Goal: Communication & Community: Answer question/provide support

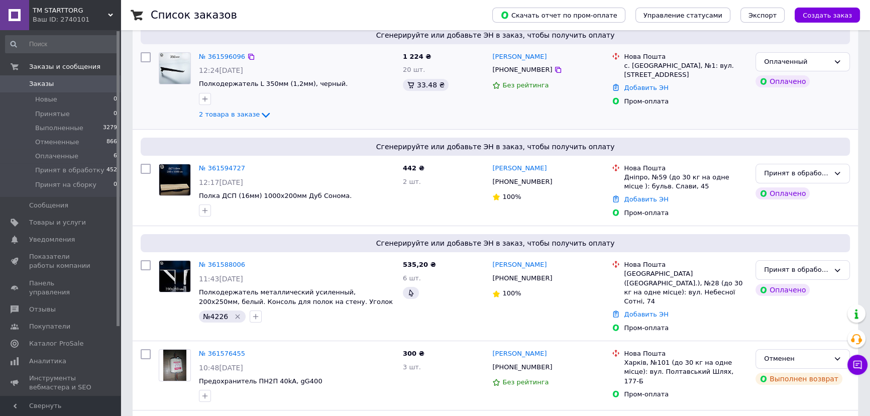
scroll to position [91, 0]
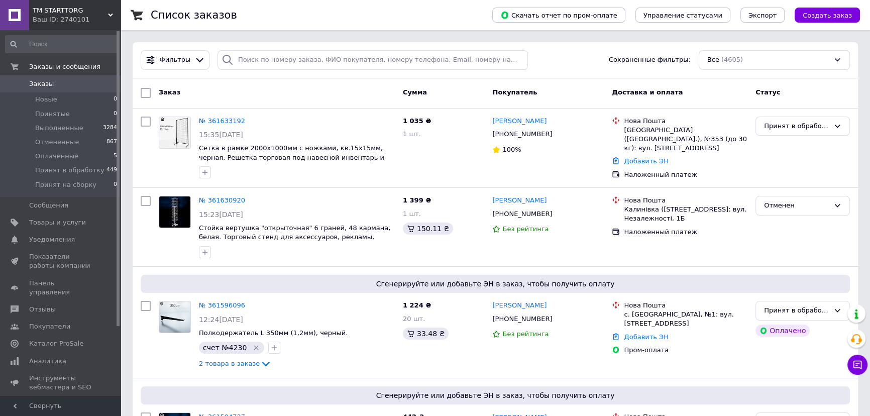
click at [865, 371] on div "Чат с покупателем" at bounding box center [857, 364] width 20 height 20
click at [853, 369] on icon at bounding box center [857, 364] width 10 height 10
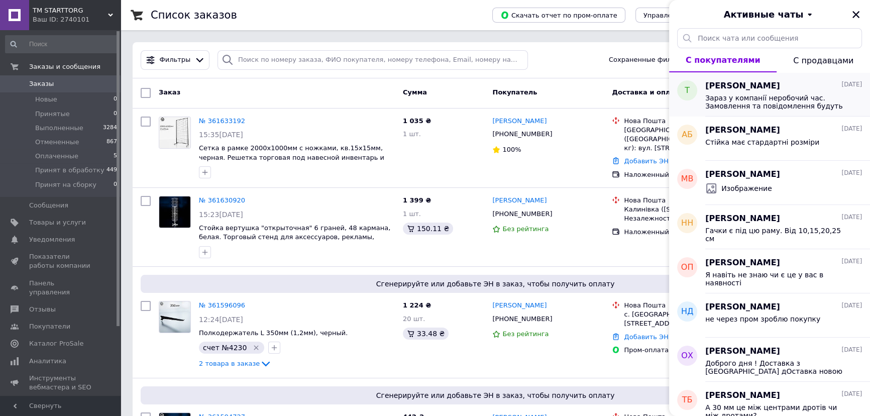
click at [770, 109] on span "Зараз у компанії неробочий час. Замовлення та повідомлення будуть оброблені з 0…" at bounding box center [776, 102] width 143 height 16
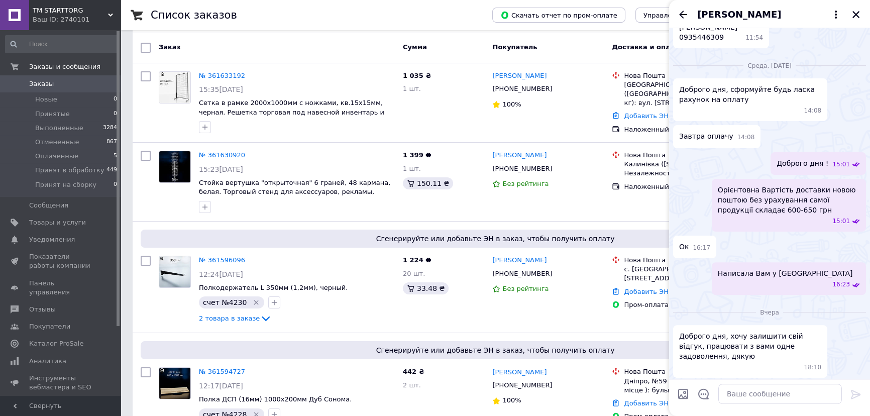
scroll to position [394, 0]
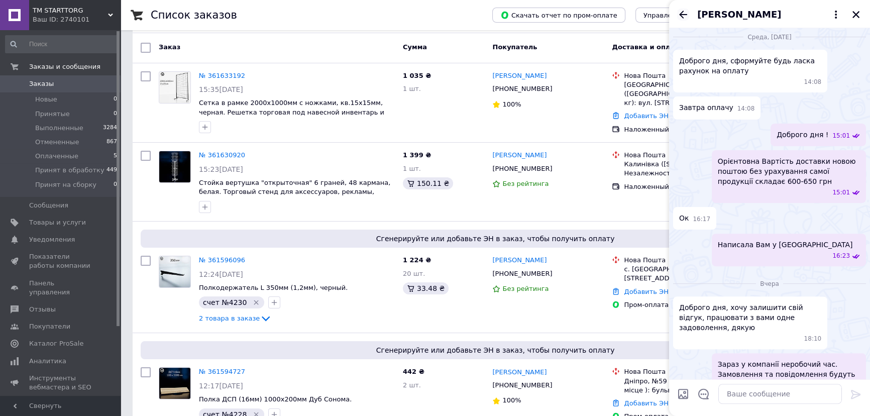
click at [683, 15] on icon "Назад" at bounding box center [683, 15] width 8 height 8
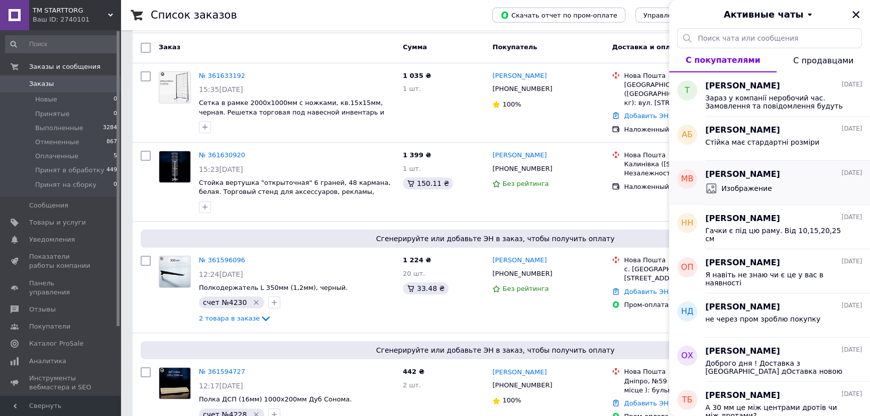
click at [768, 194] on div "Изображение" at bounding box center [783, 188] width 157 height 16
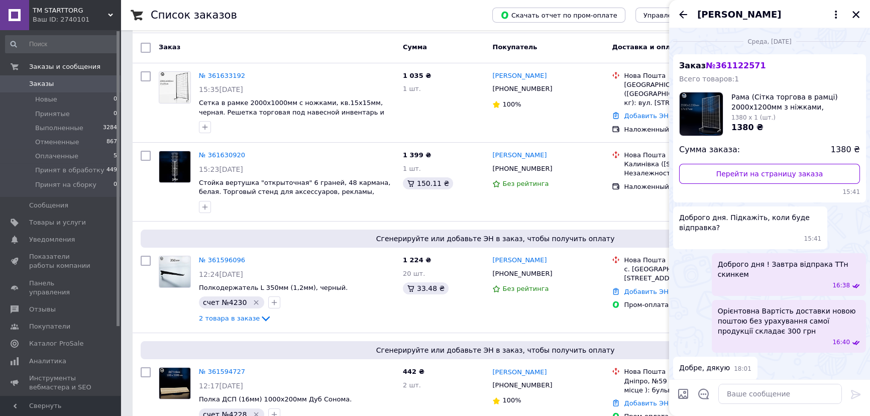
scroll to position [268, 0]
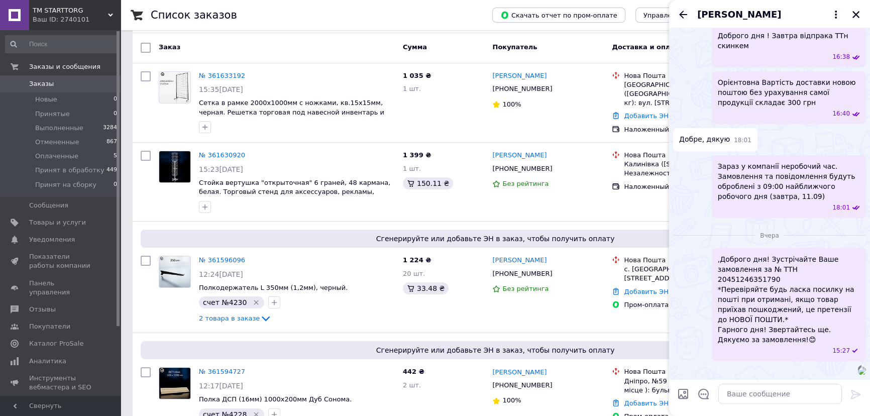
click at [684, 11] on icon "Назад" at bounding box center [683, 15] width 12 height 12
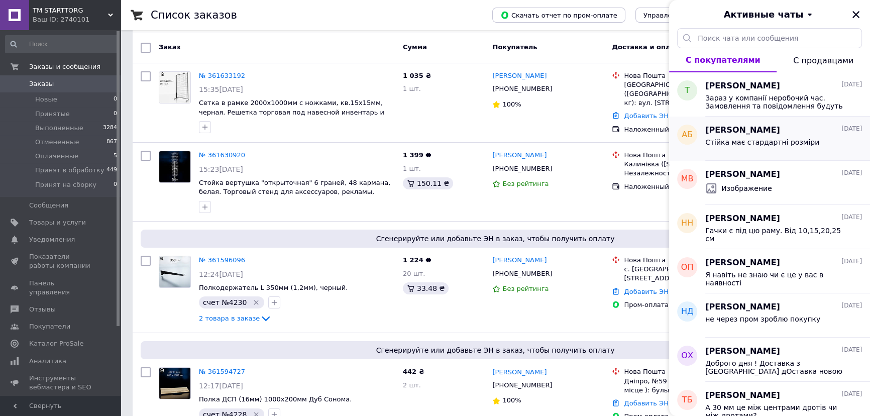
click at [793, 139] on span "Стійка має стардартні розміри" at bounding box center [762, 142] width 114 height 8
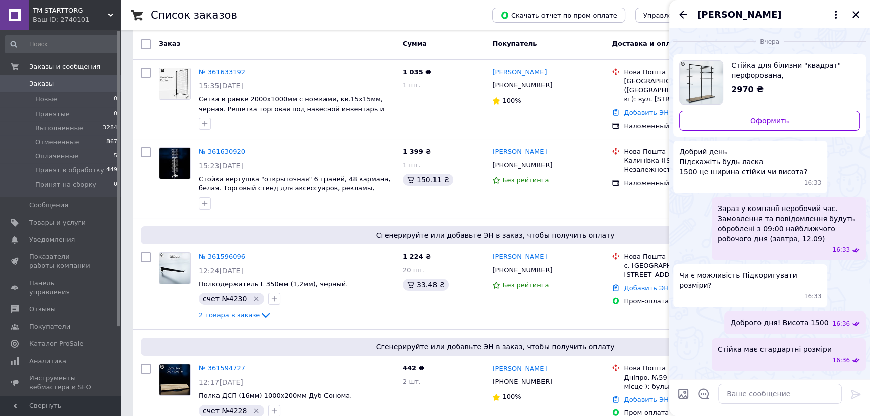
scroll to position [45, 0]
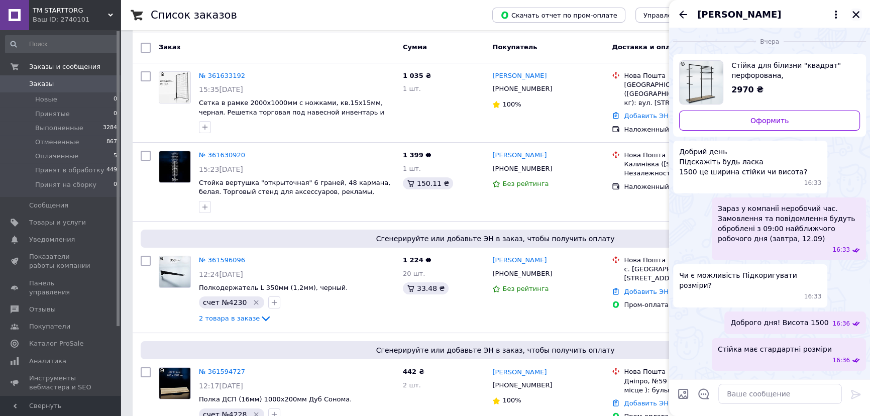
click at [851, 14] on icon "Закрыть" at bounding box center [855, 14] width 9 height 9
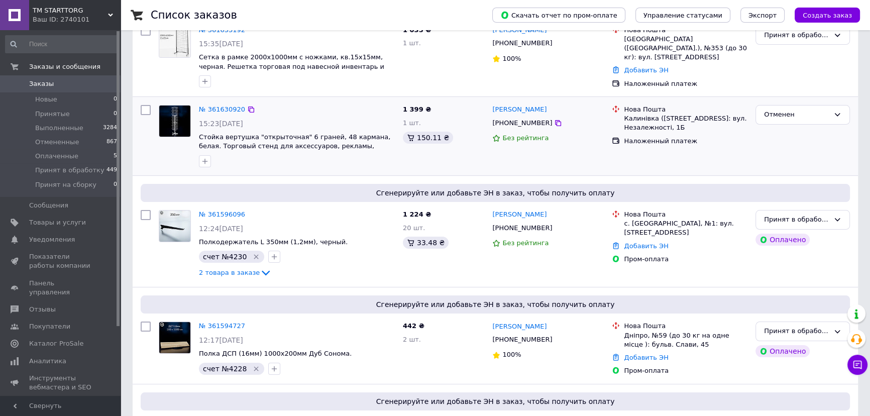
scroll to position [0, 0]
